Goal: Transaction & Acquisition: Download file/media

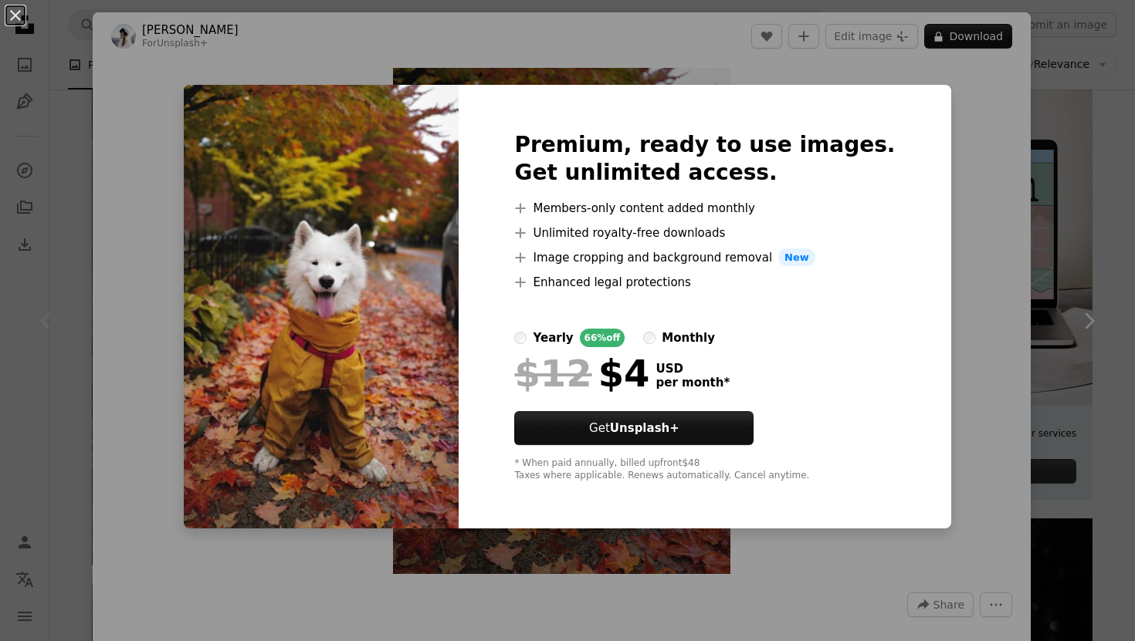
scroll to position [301, 0]
click at [533, 561] on div "An X shape Premium, ready to use images. Get unlimited access. A plus sign Memb…" at bounding box center [567, 320] width 1135 height 641
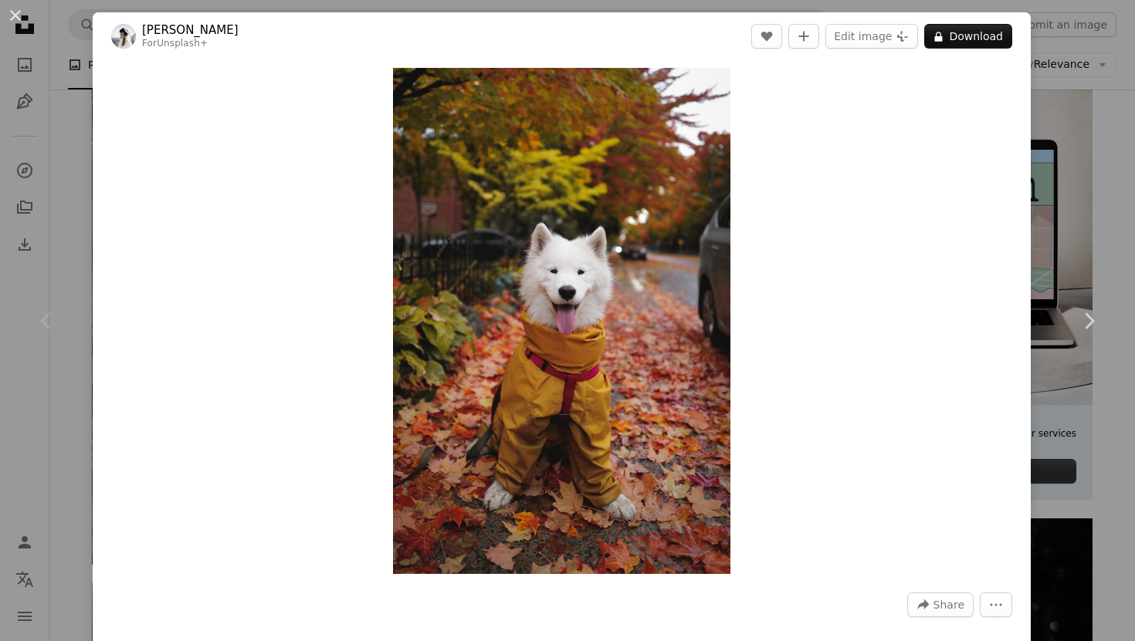
click at [36, 87] on div "An X shape Chevron left Chevron right [PERSON_NAME] For Unsplash+ A heart A plu…" at bounding box center [567, 320] width 1135 height 641
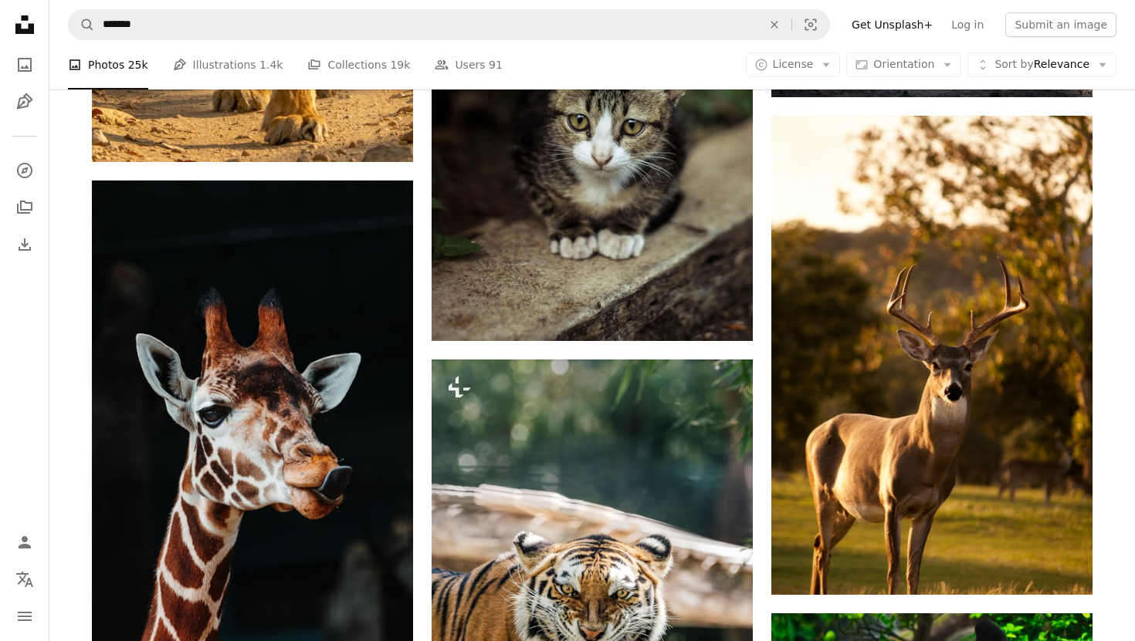
scroll to position [1205, 0]
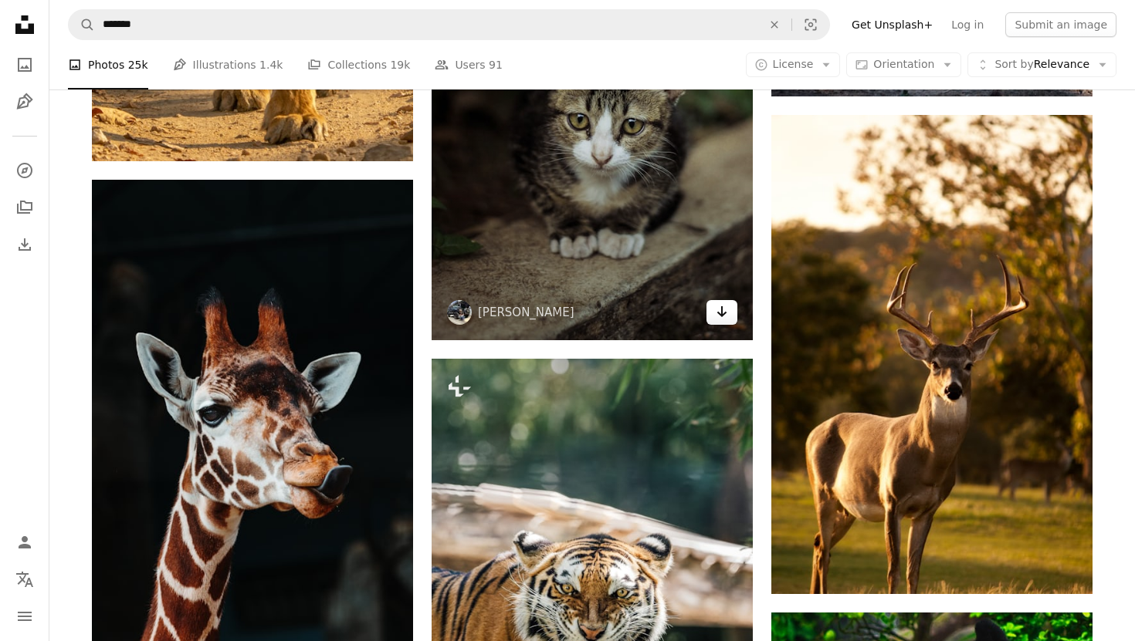
click at [717, 308] on icon "Arrow pointing down" at bounding box center [722, 312] width 12 height 19
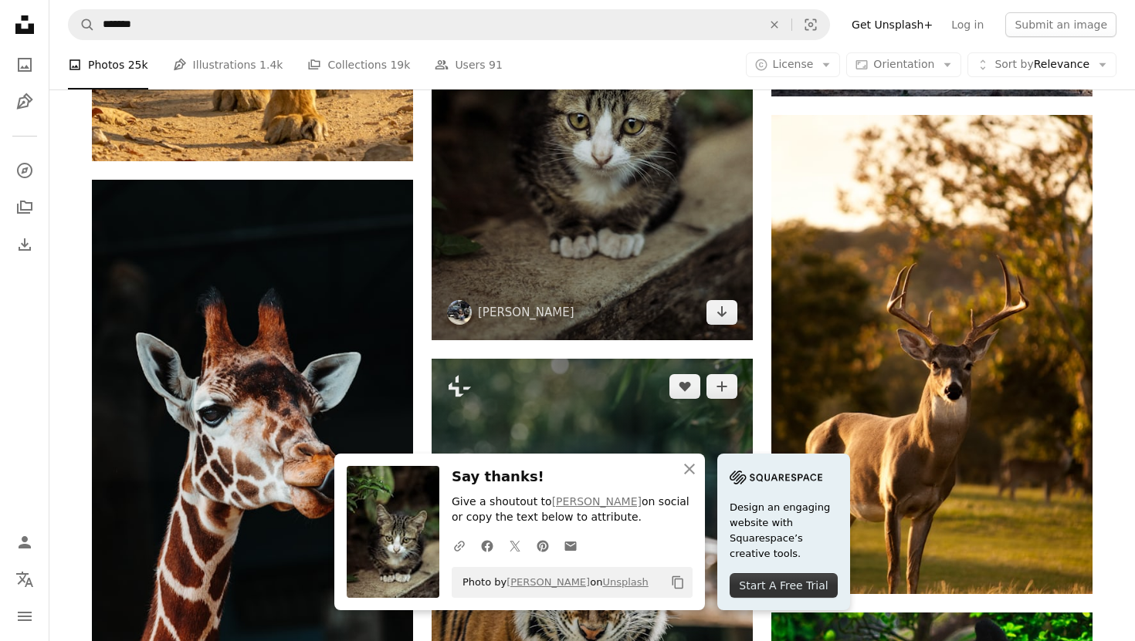
scroll to position [1204, 0]
